Goal: Transaction & Acquisition: Purchase product/service

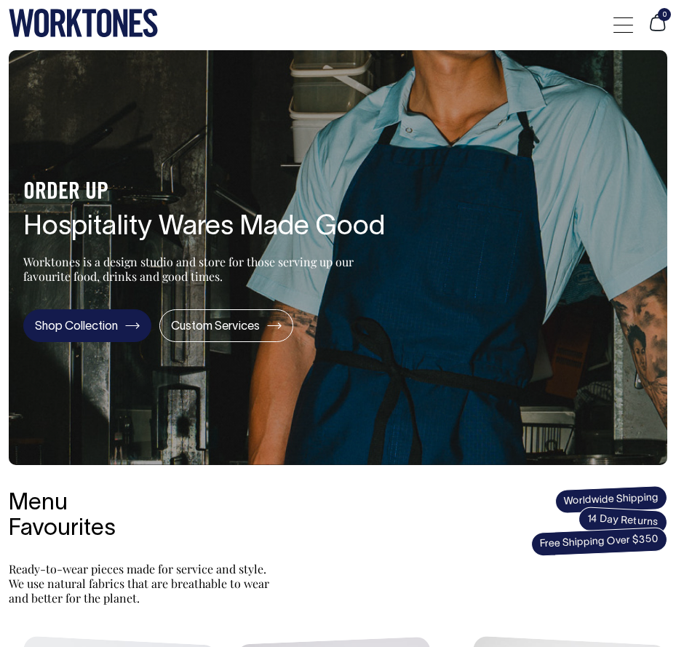
click at [71, 322] on link "Shop Collection" at bounding box center [87, 325] width 128 height 33
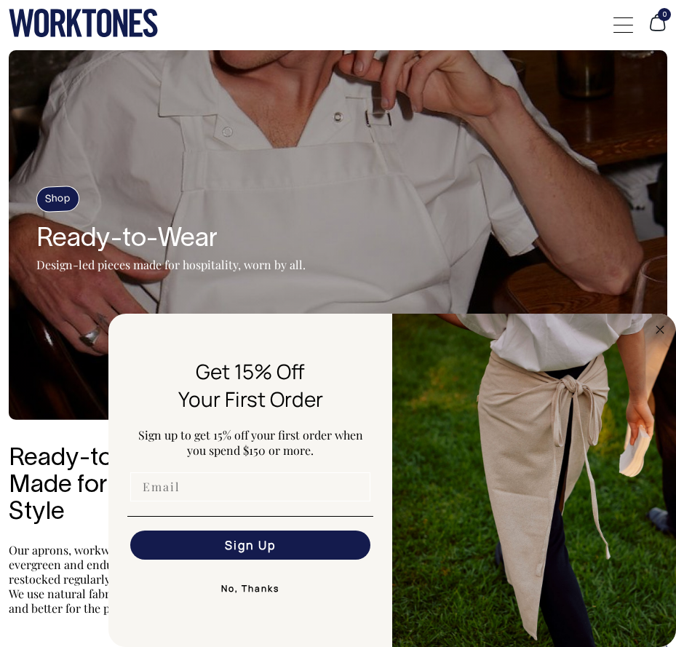
click at [220, 491] on input "Email" at bounding box center [250, 486] width 240 height 29
click at [103, 597] on p "Our aprons, workwear and accessories are evergreen and enduring. All products a…" at bounding box center [140, 579] width 262 height 73
drag, startPoint x: 103, startPoint y: 597, endPoint x: 236, endPoint y: 589, distance: 133.4
click at [236, 589] on button "No, Thanks" at bounding box center [250, 588] width 246 height 29
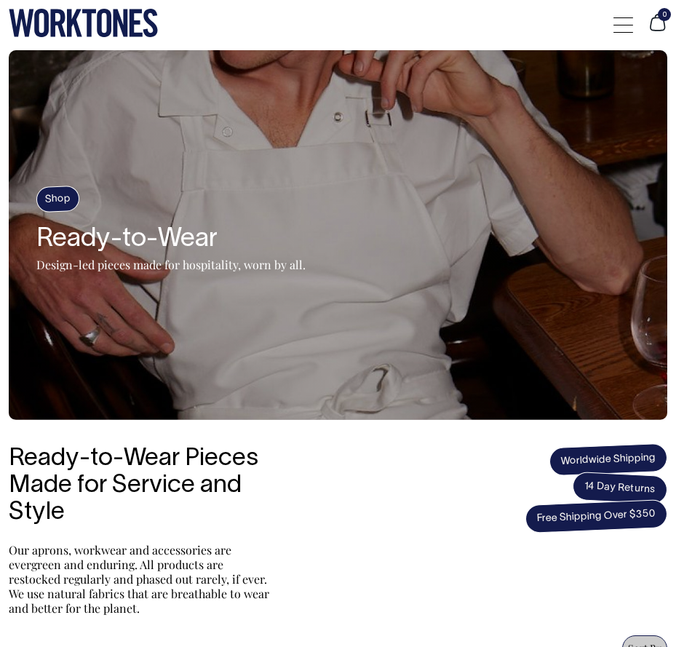
click at [624, 25] on span at bounding box center [623, 25] width 20 height 1
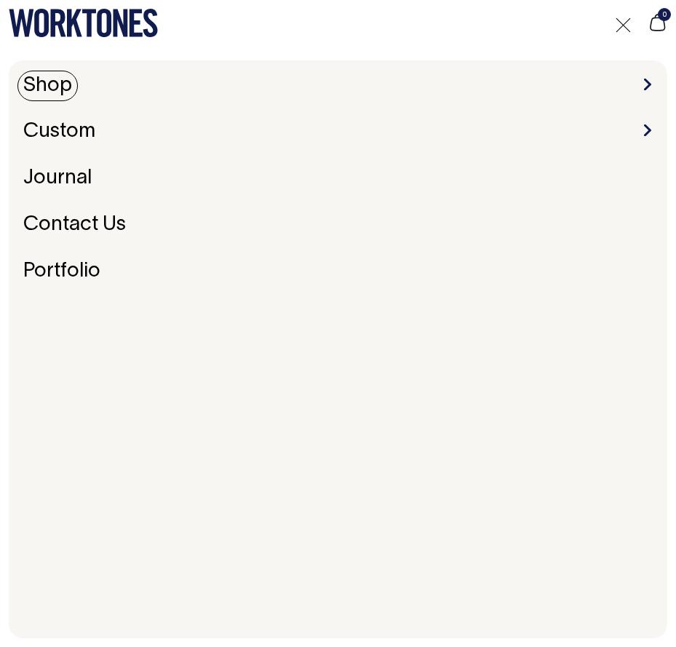
click at [63, 85] on link "Shop" at bounding box center [47, 86] width 60 height 31
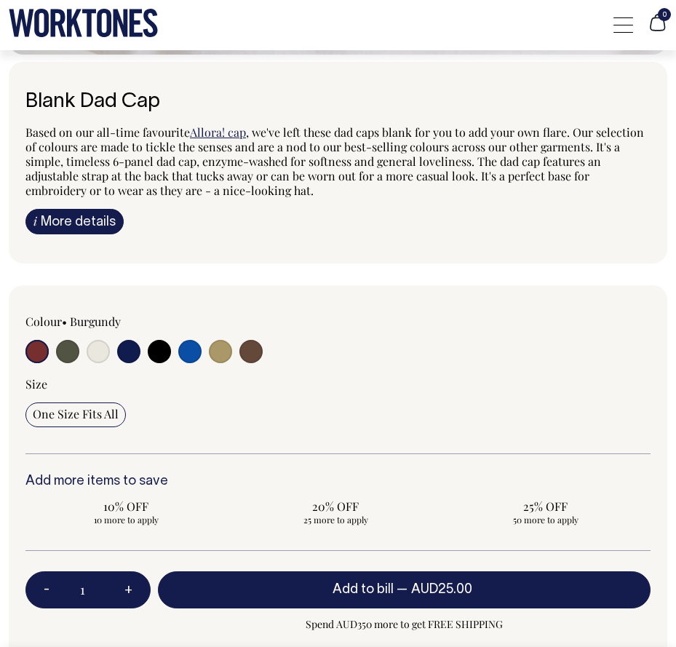
scroll to position [1011, 0]
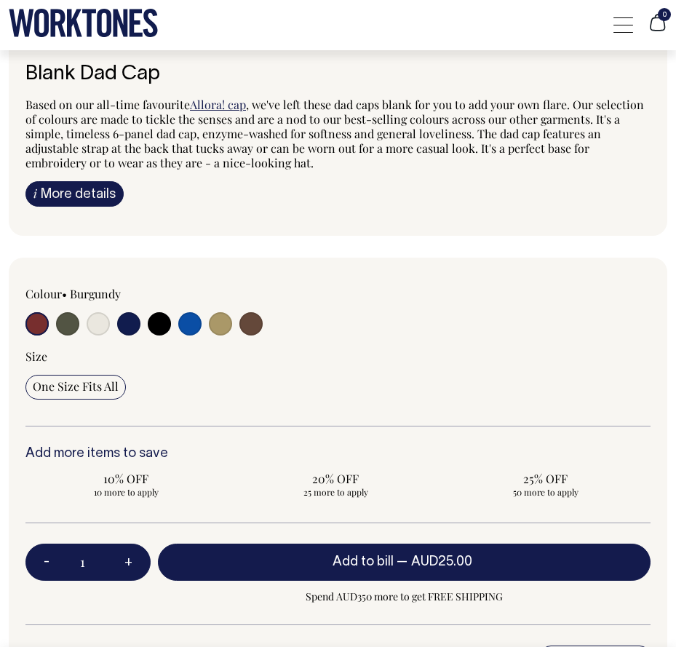
click at [194, 322] on input "radio" at bounding box center [189, 323] width 23 height 23
radio input "true"
select select "Worker Blue"
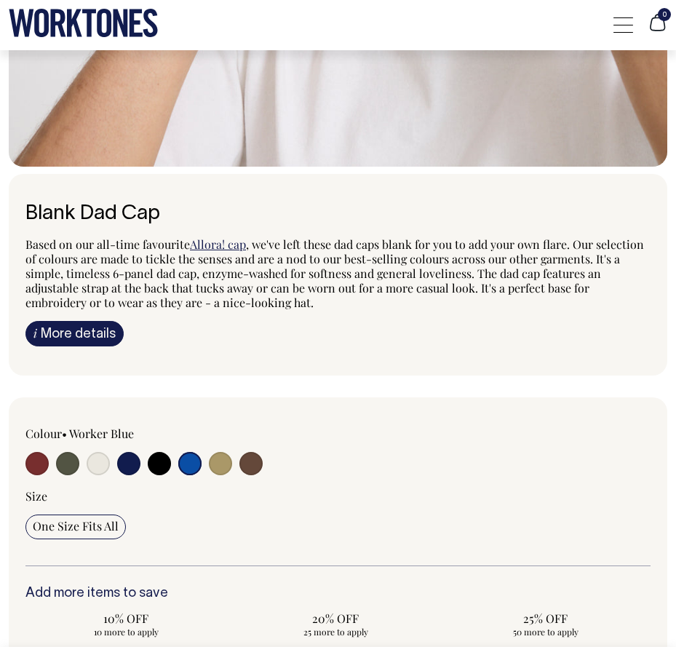
scroll to position [879, 0]
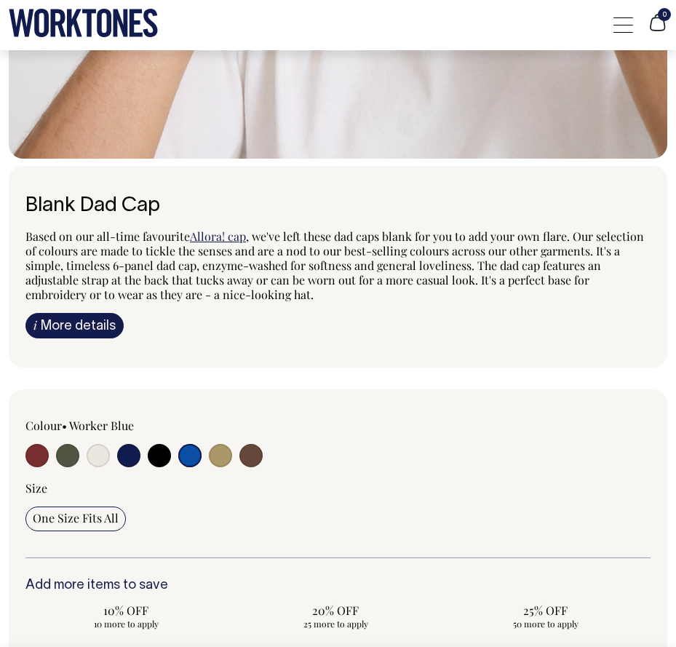
click at [190, 453] on input "radio" at bounding box center [189, 455] width 23 height 23
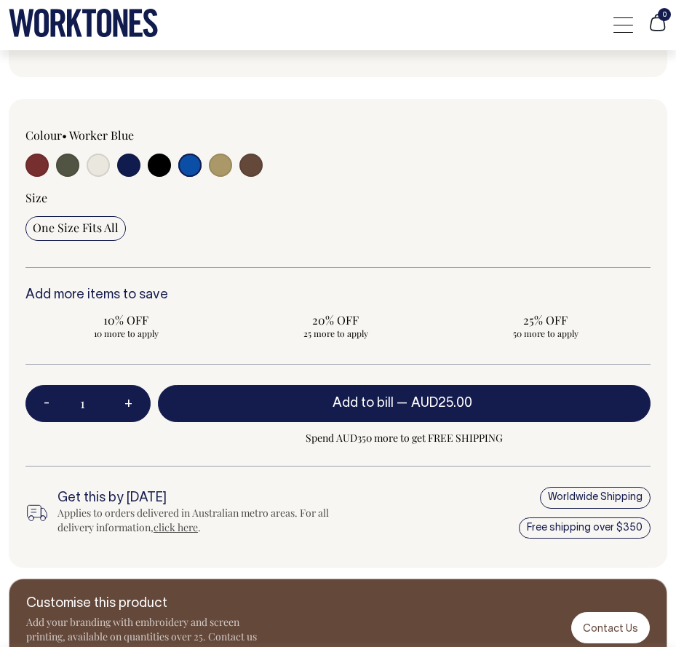
scroll to position [1170, 0]
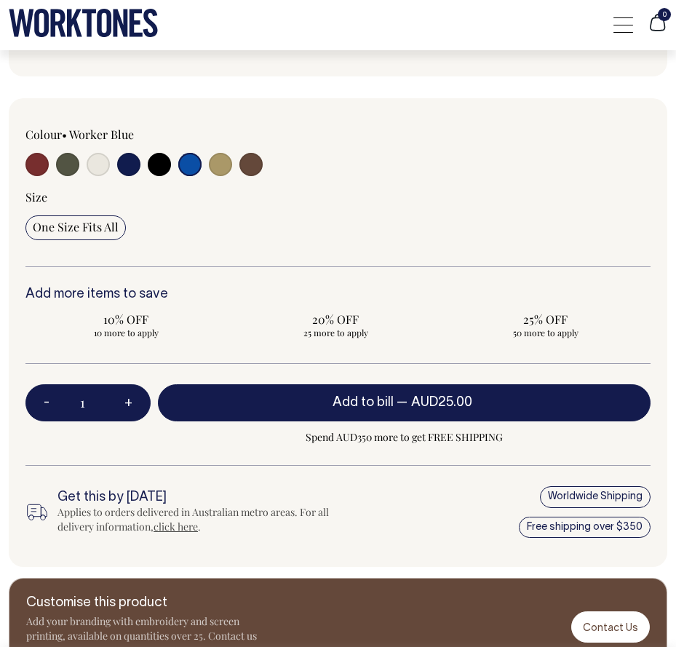
click at [315, 403] on button "Add to bill — AUD25.00" at bounding box center [404, 403] width 493 height 38
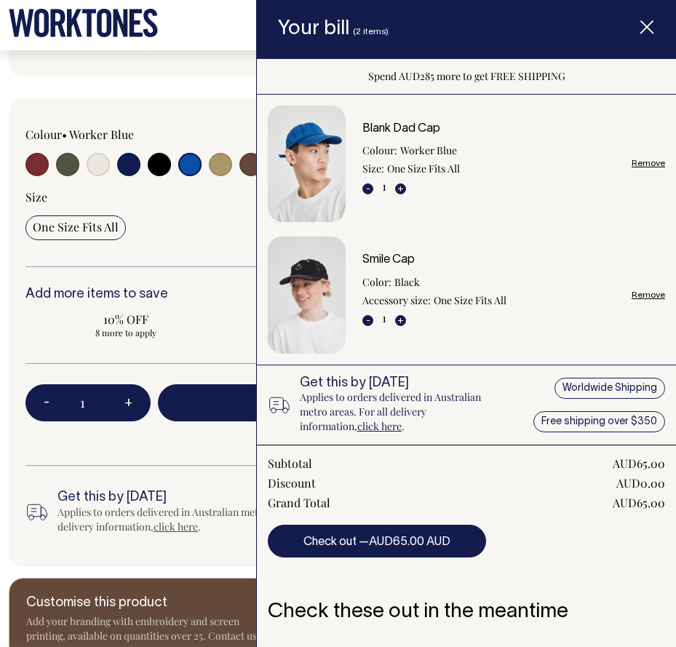
click at [221, 121] on div "Colour • Worker Blue" at bounding box center [338, 332] width 659 height 469
click at [244, 159] on input "radio" at bounding box center [250, 164] width 23 height 23
radio input "true"
select select "Espresso"
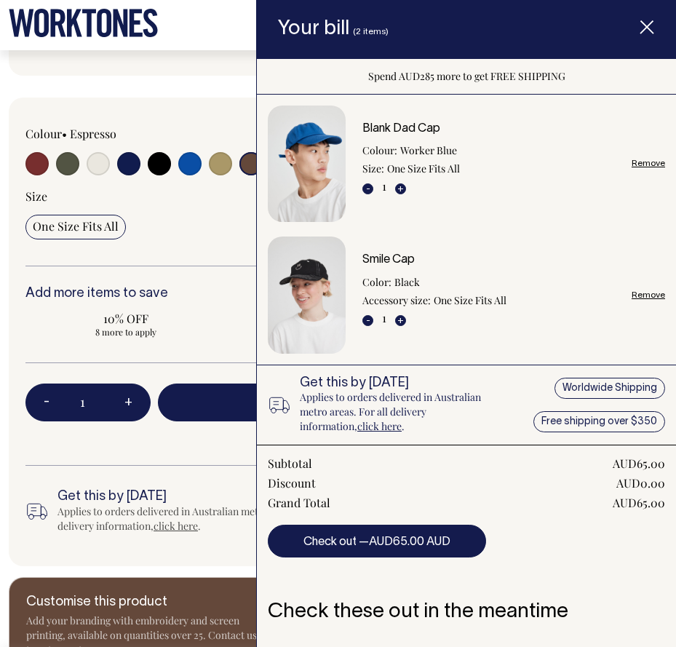
click at [644, 31] on line "Item added to your cart" at bounding box center [647, 28] width 12 height 12
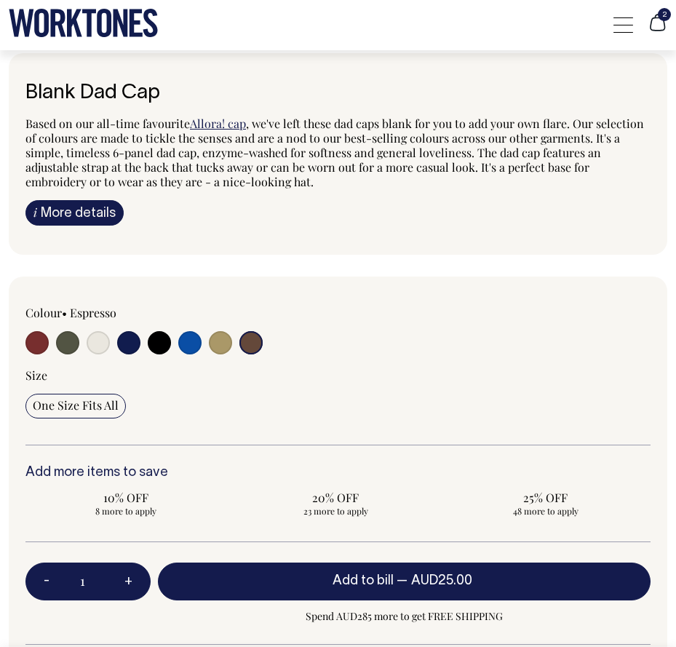
scroll to position [1019, 0]
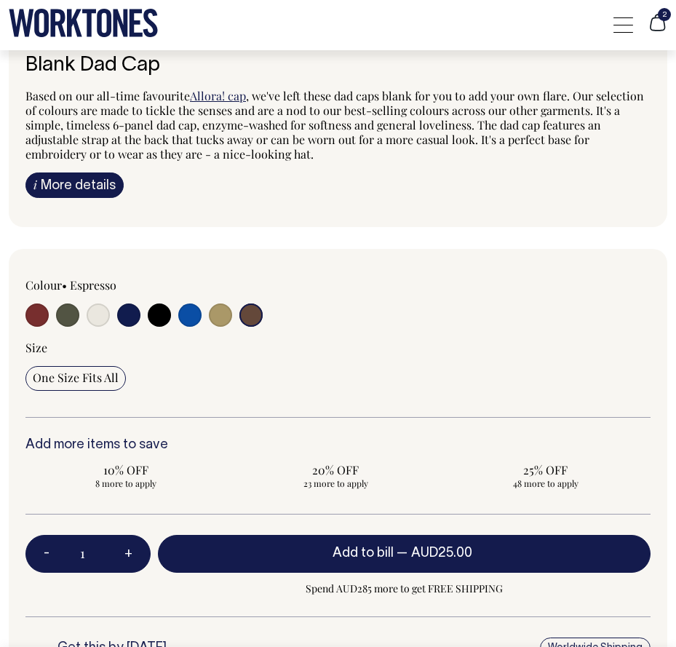
click at [246, 311] on input "radio" at bounding box center [250, 314] width 23 height 23
click at [317, 549] on button "Add to bill — AUD25.00" at bounding box center [404, 554] width 493 height 38
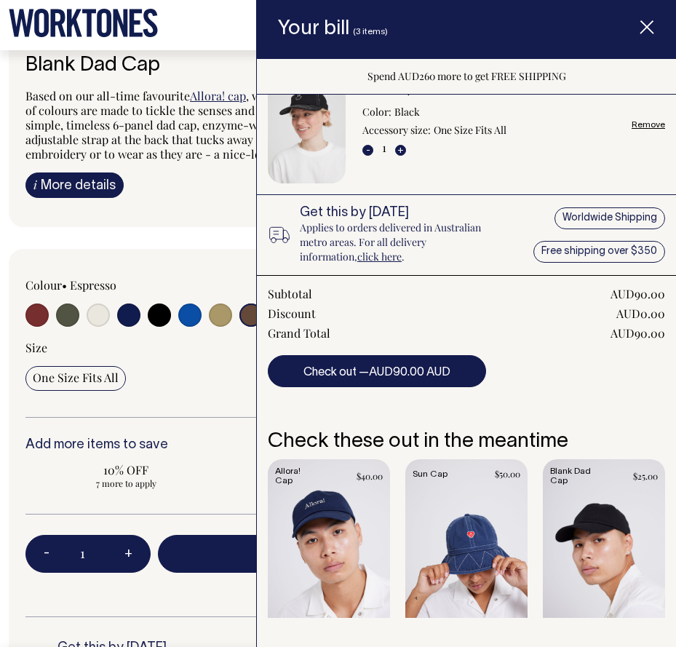
scroll to position [332, 0]
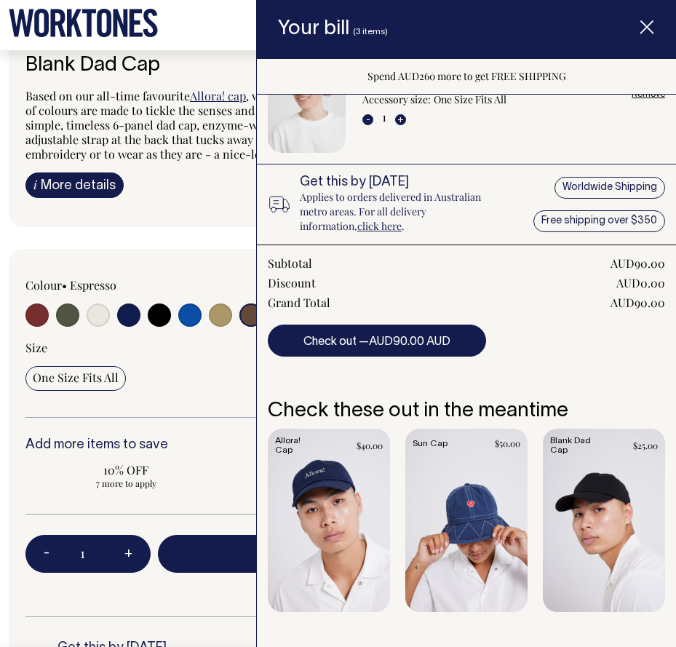
click at [425, 344] on span "AUD90.00 AUD" at bounding box center [409, 342] width 81 height 10
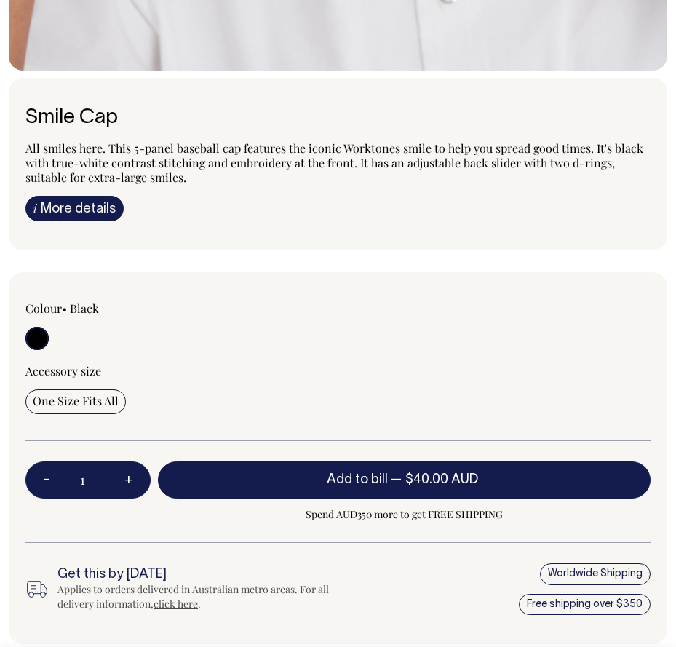
scroll to position [963, 0]
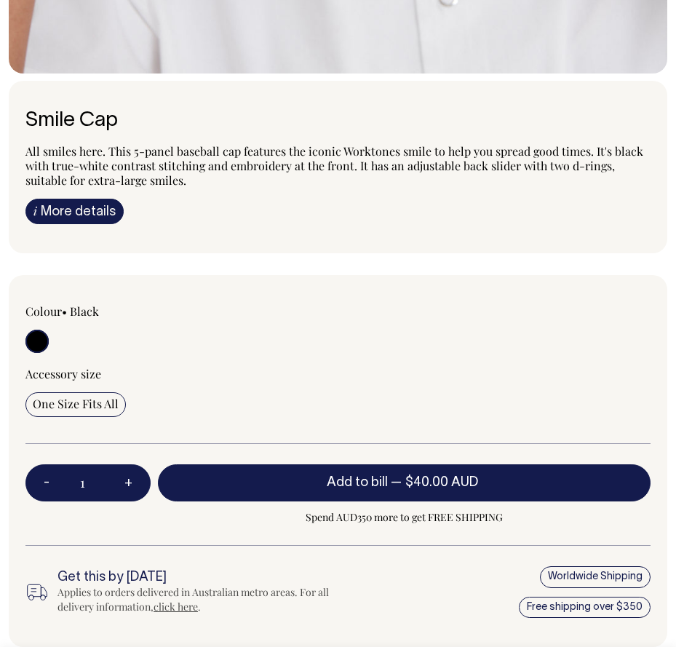
click at [442, 474] on button "Add to bill — $40.00 AUD" at bounding box center [404, 483] width 493 height 38
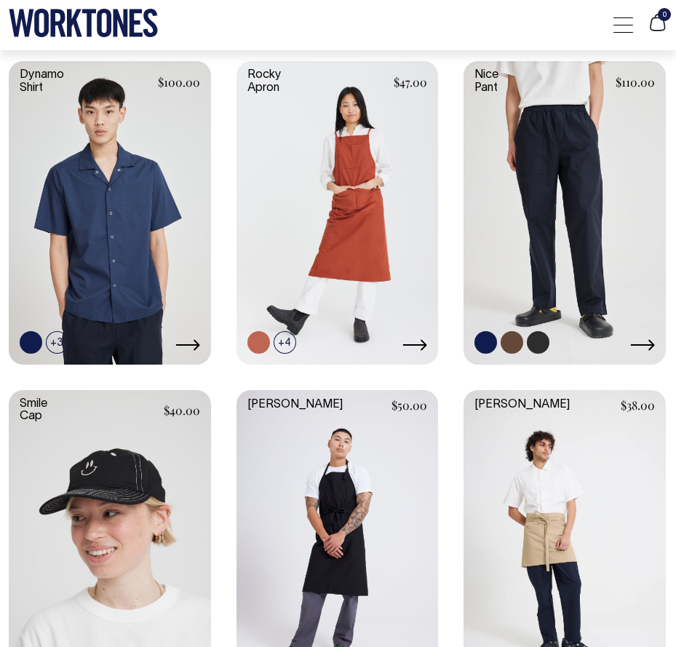
scroll to position [1601, 0]
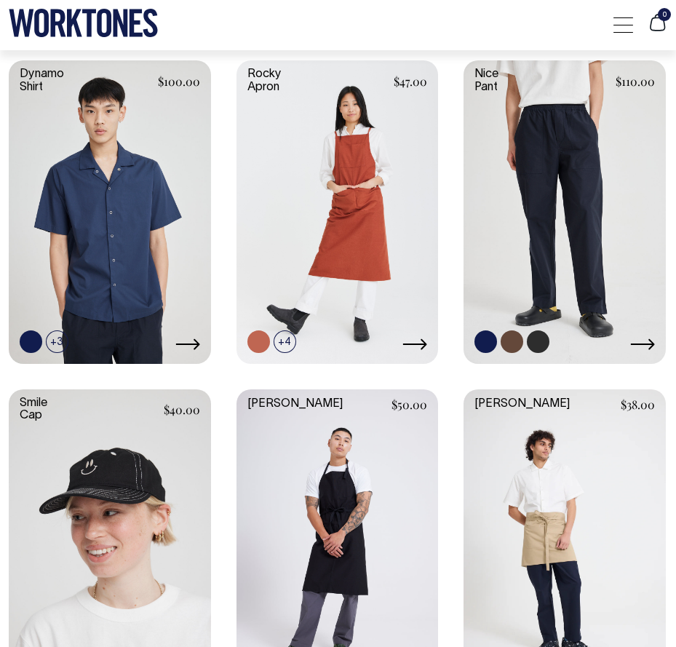
click at [647, 354] on link at bounding box center [565, 210] width 202 height 300
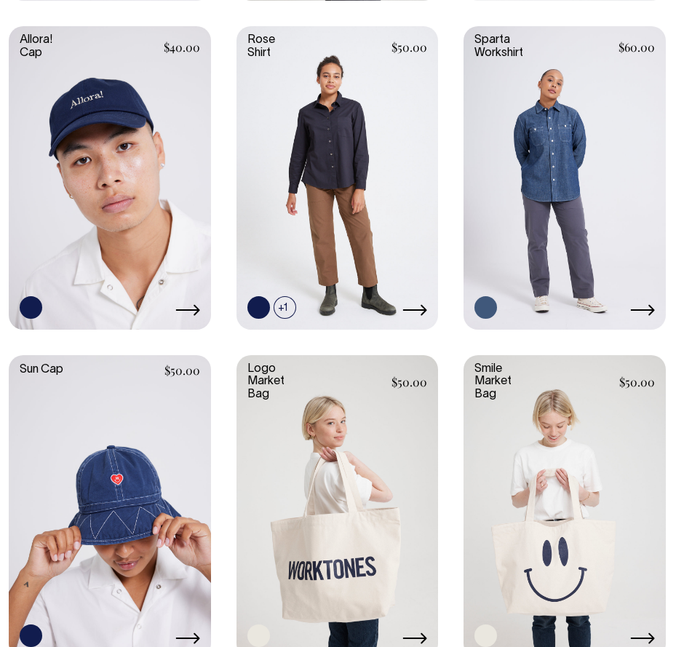
scroll to position [2620, 0]
